Goal: Register for event/course

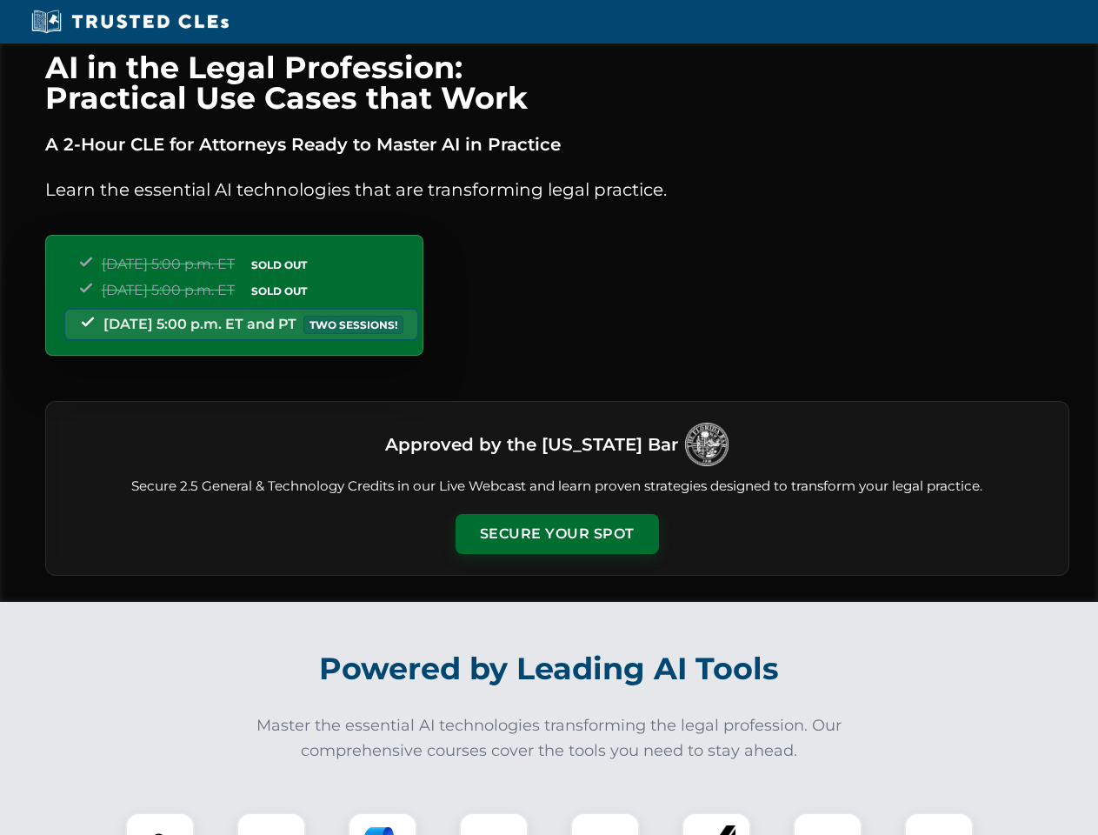
click at [557, 534] on button "Secure Your Spot" at bounding box center [558, 534] width 204 height 40
click at [160, 824] on img at bounding box center [160, 847] width 50 height 50
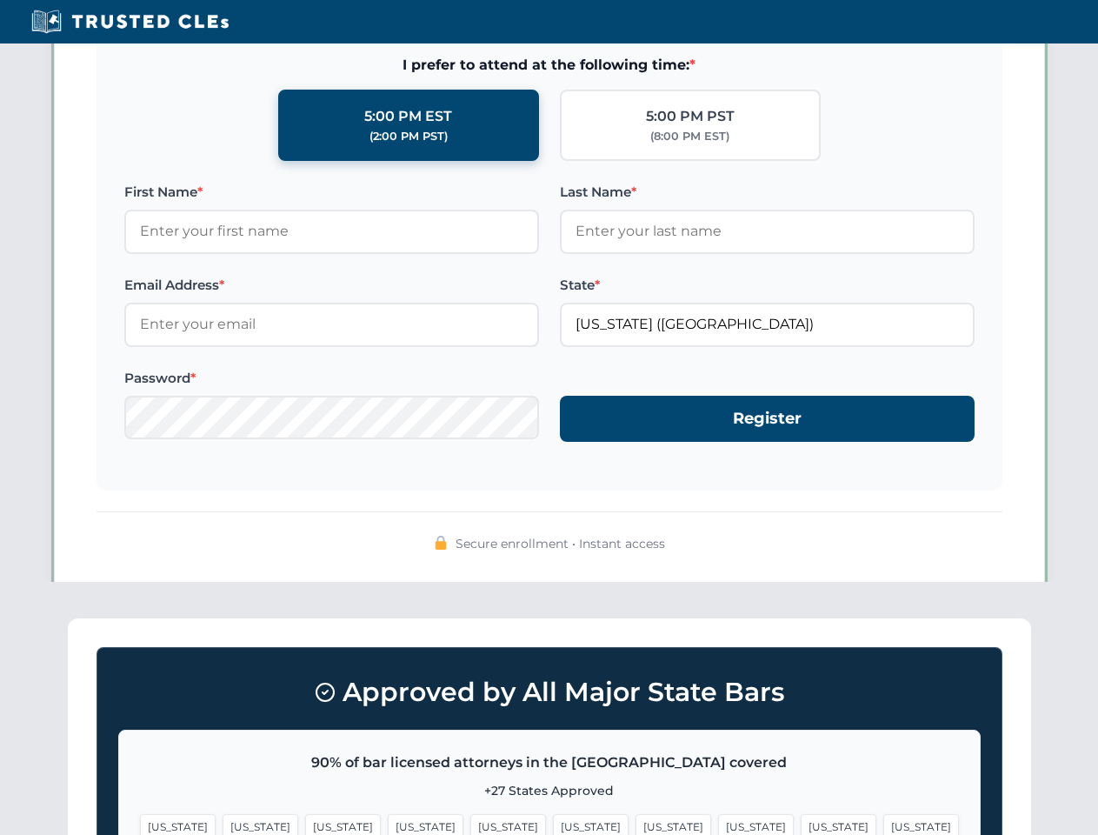
click at [636, 824] on span "[US_STATE]" at bounding box center [674, 826] width 76 height 25
click at [801, 824] on span "[US_STATE]" at bounding box center [839, 826] width 76 height 25
